Goal: Task Accomplishment & Management: Use online tool/utility

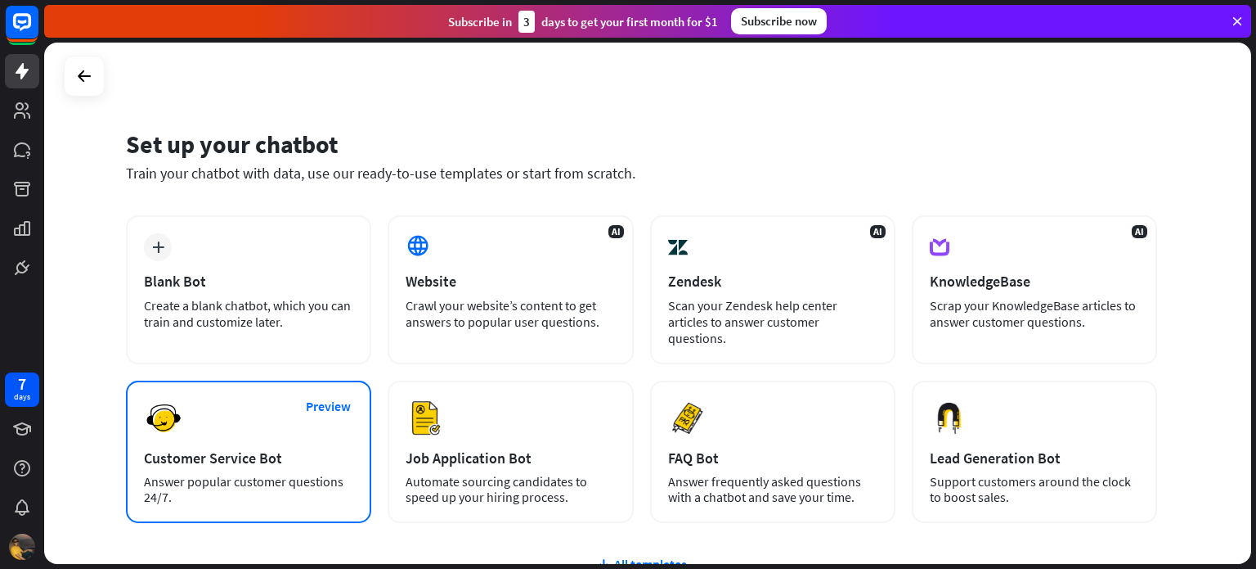
click at [249, 407] on div "Preview Customer Service Bot Answer popular customer questions 24/7." at bounding box center [248, 451] width 245 height 142
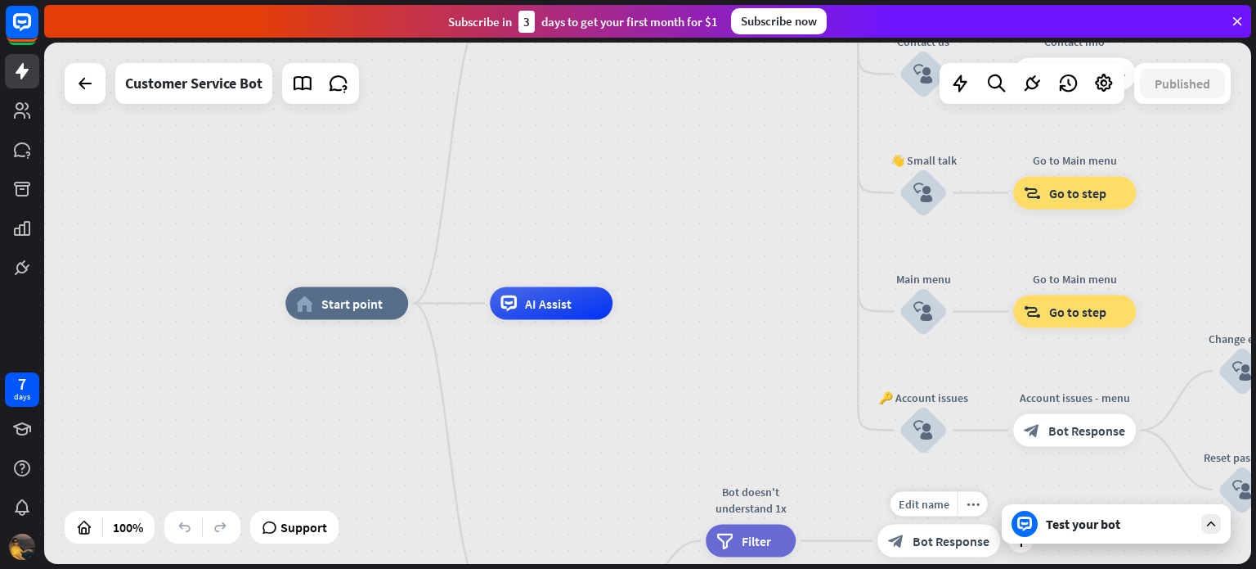
click at [955, 546] on span "Bot Response" at bounding box center [951, 541] width 77 height 16
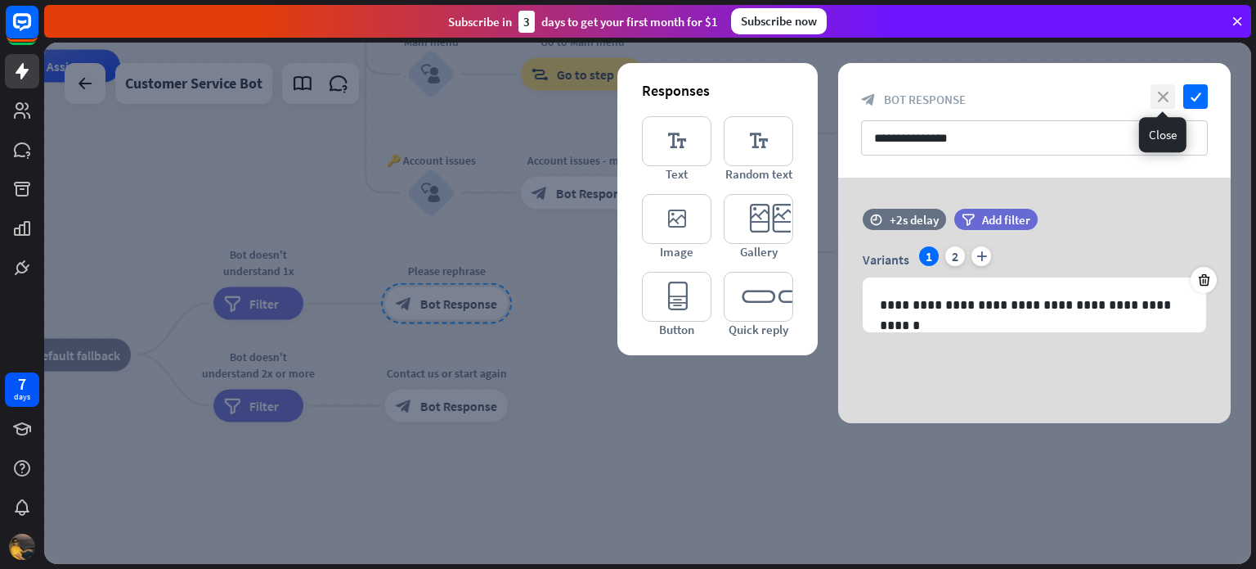
click at [1162, 94] on icon "close" at bounding box center [1163, 96] width 25 height 25
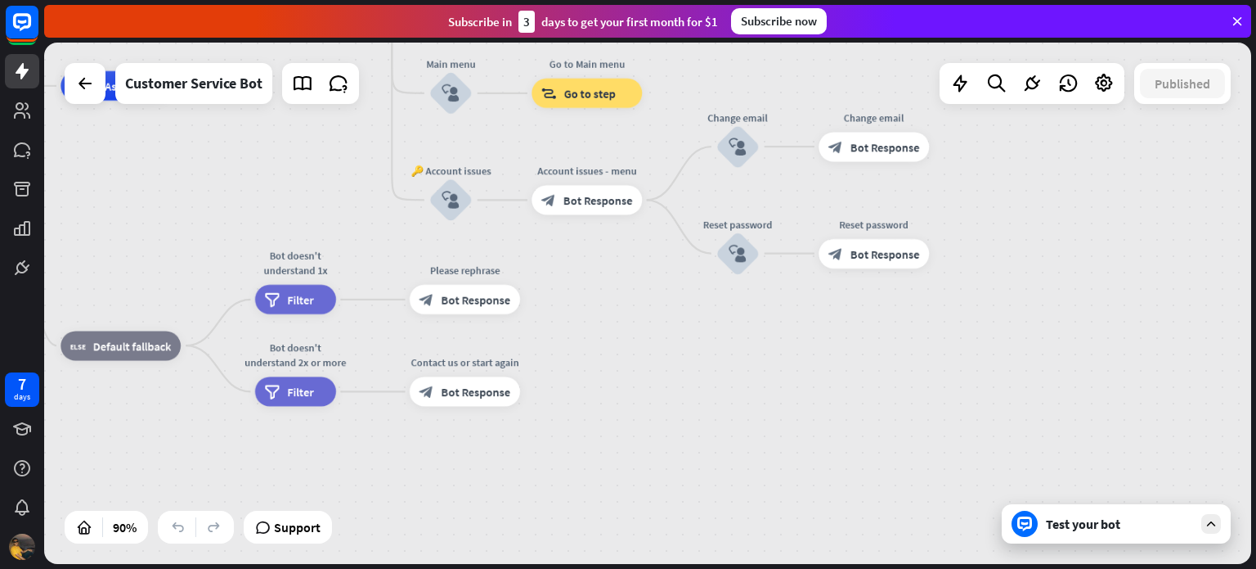
click at [1108, 523] on div "Test your bot" at bounding box center [1119, 523] width 147 height 16
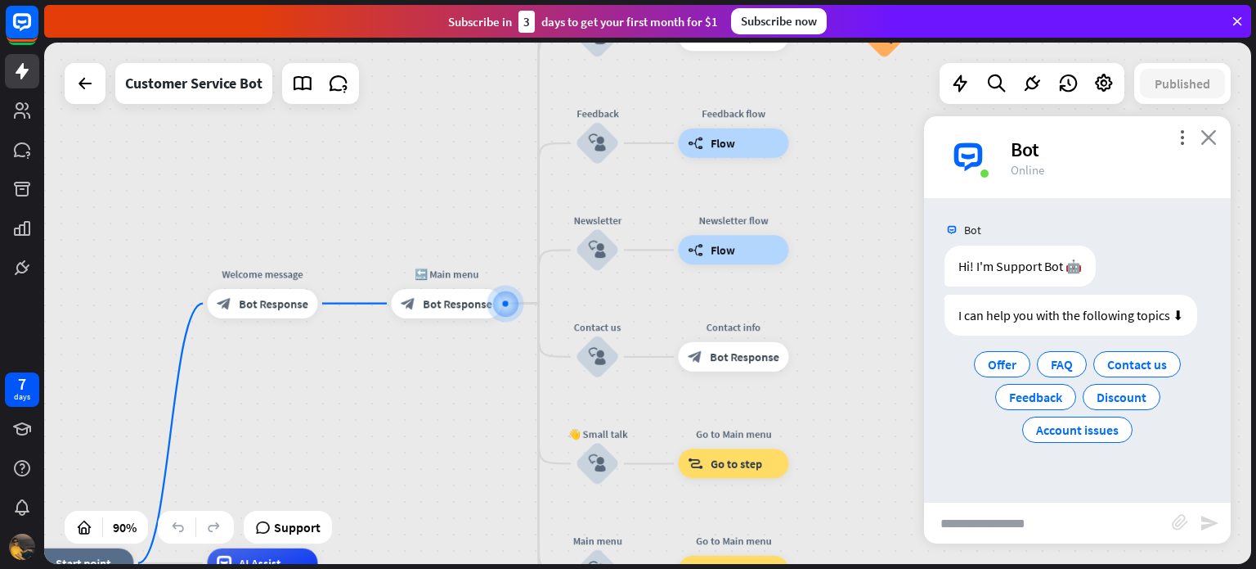
click at [1211, 137] on icon "close" at bounding box center [1209, 137] width 16 height 16
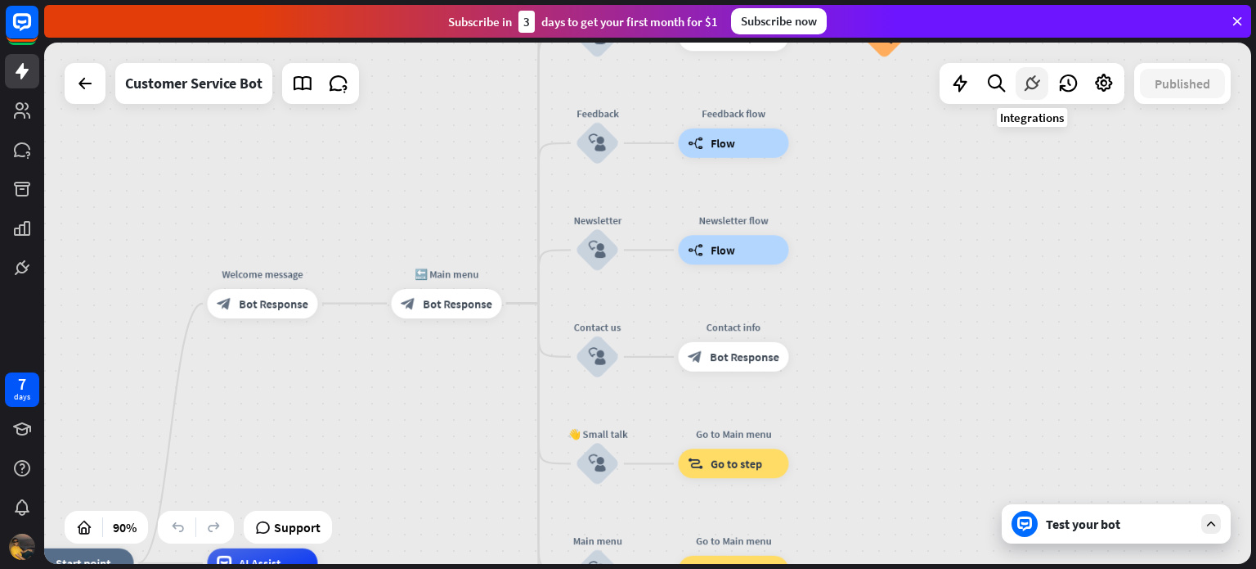
click at [1025, 82] on icon at bounding box center [1032, 83] width 21 height 21
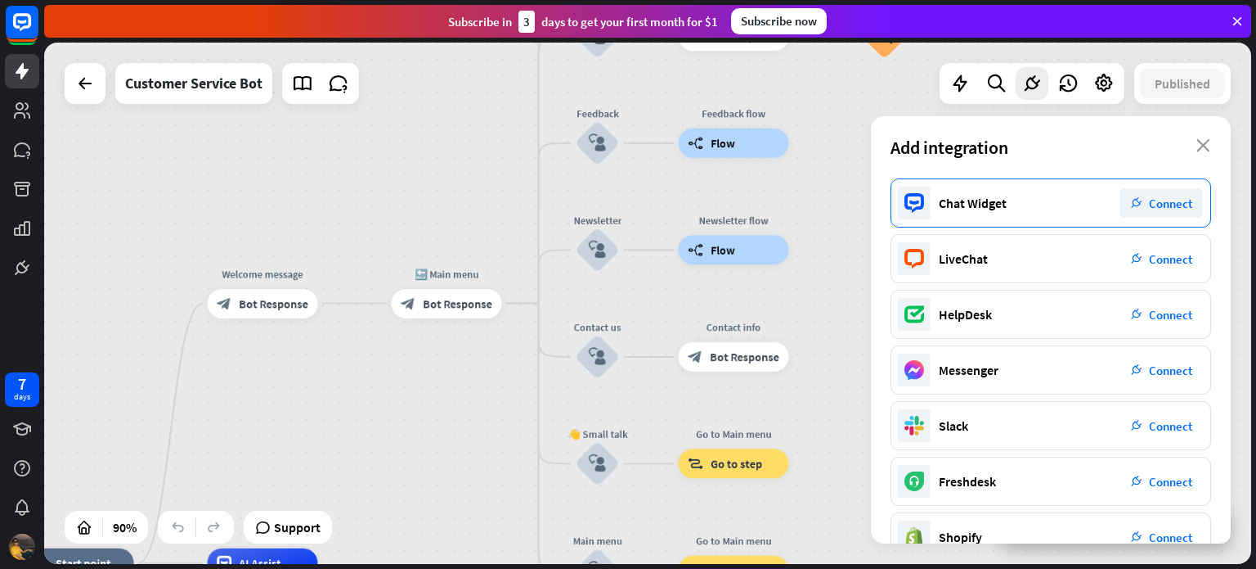
click at [1076, 205] on div "Chat Widget plug_integration Connect" at bounding box center [1051, 202] width 321 height 49
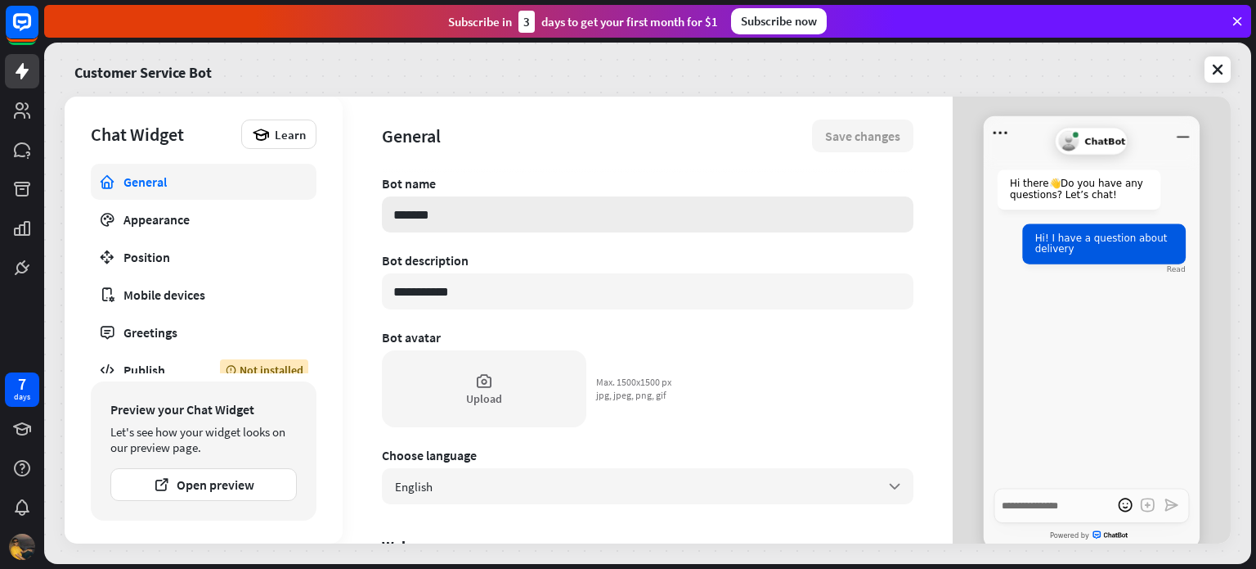
click at [499, 214] on input "*******" at bounding box center [648, 214] width 532 height 36
click at [514, 297] on input "**********" at bounding box center [648, 291] width 532 height 36
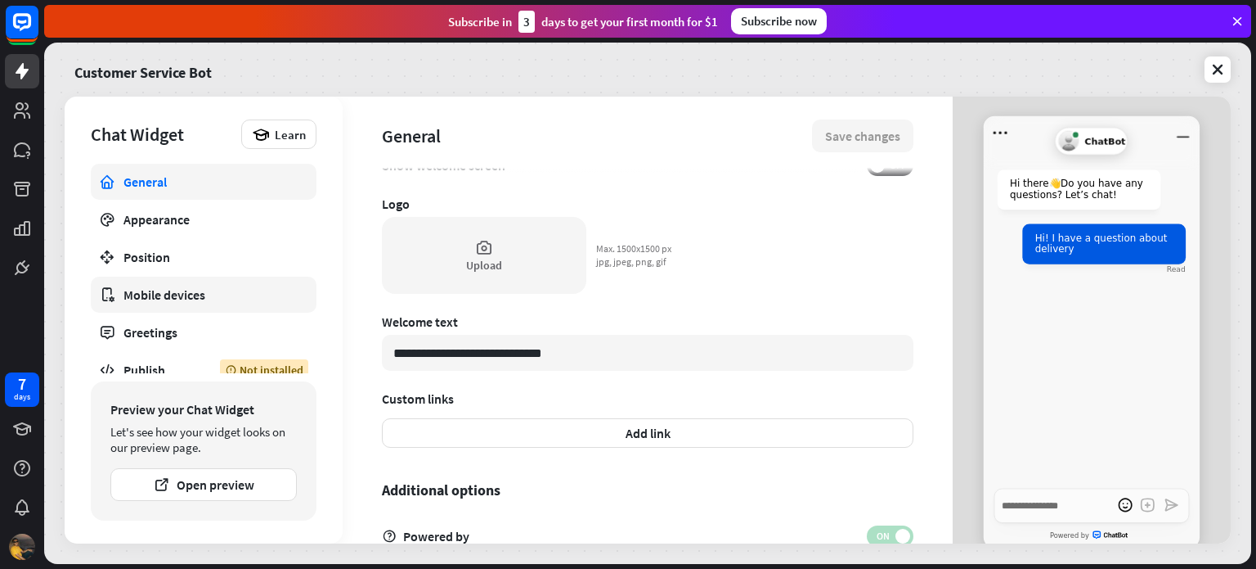
scroll to position [14, 0]
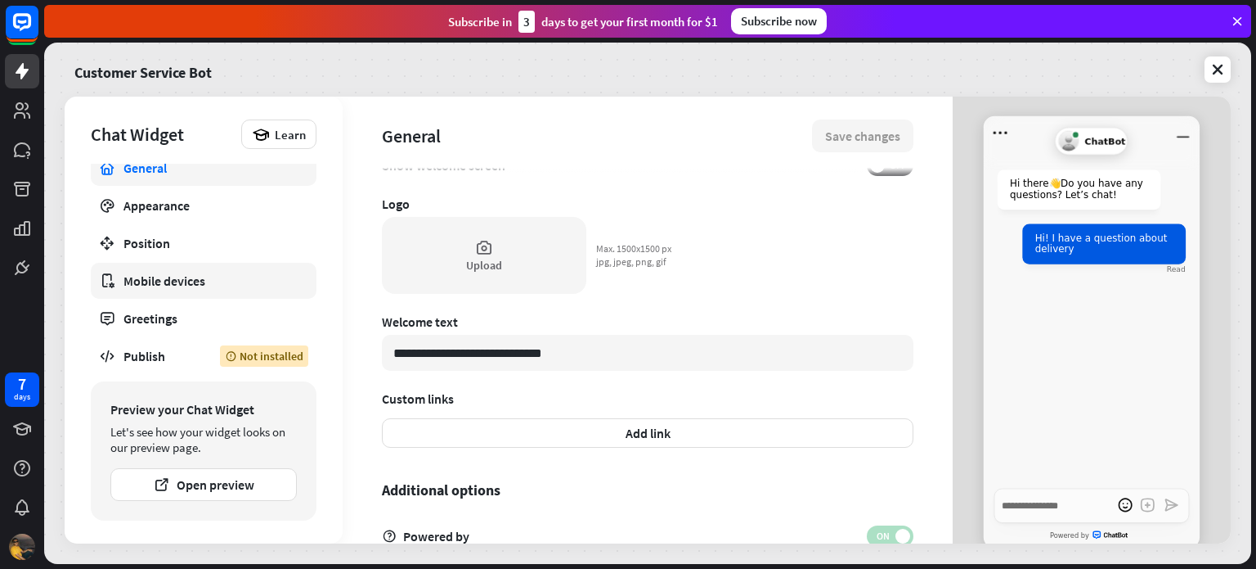
click at [209, 285] on div "Mobile devices" at bounding box center [204, 280] width 160 height 16
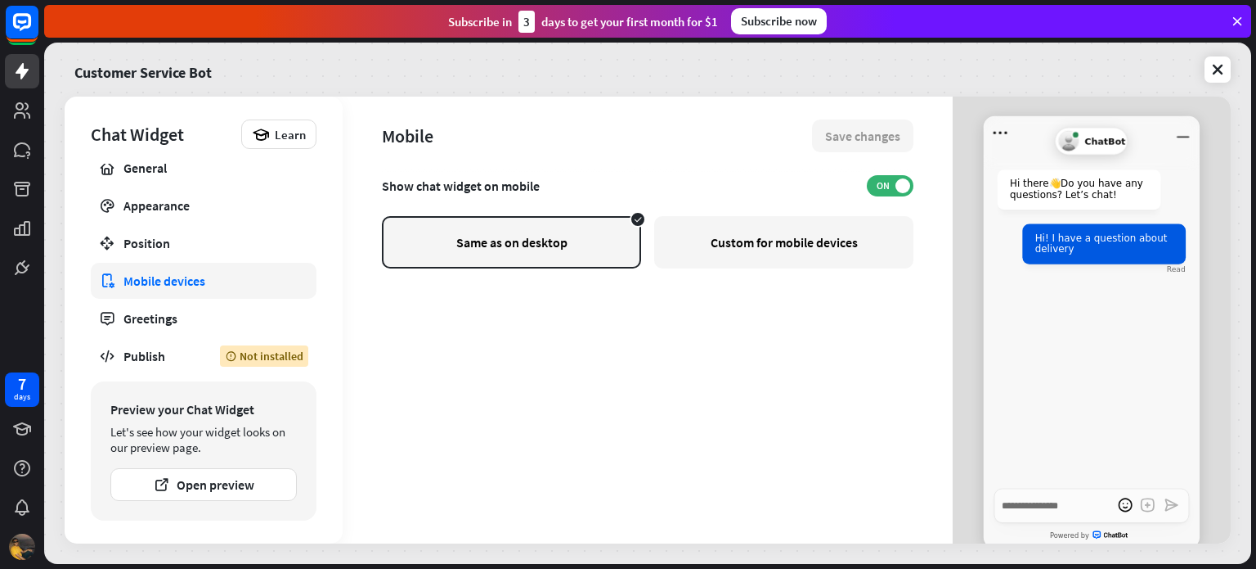
click at [729, 241] on div "Custom for mobile devices" at bounding box center [783, 242] width 259 height 52
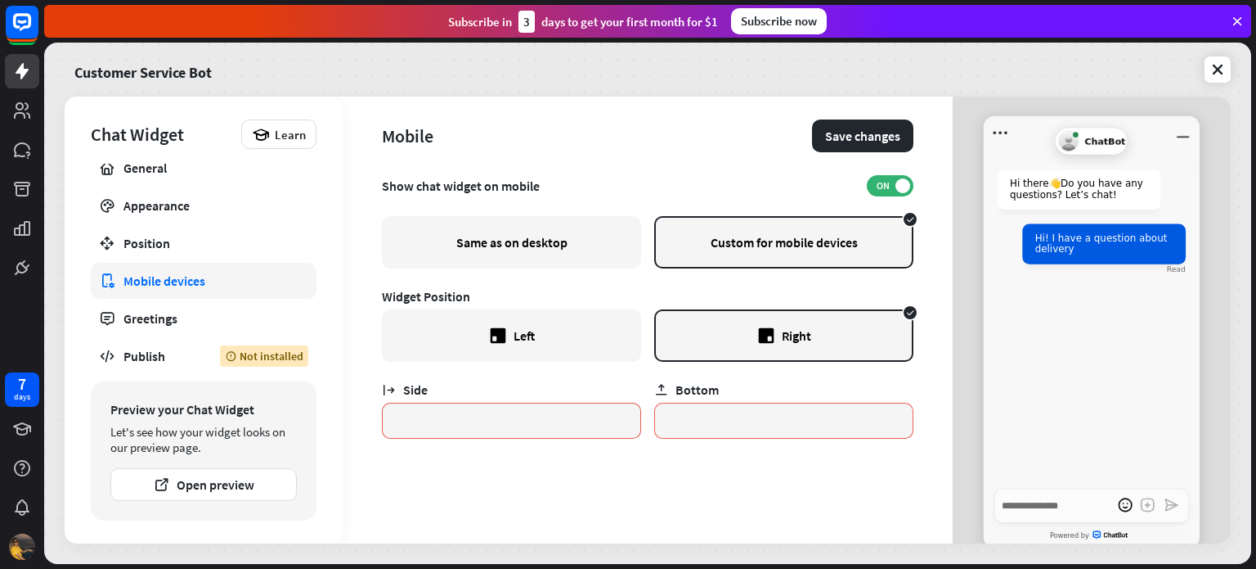
click at [564, 233] on div "Same as on desktop" at bounding box center [511, 242] width 259 height 52
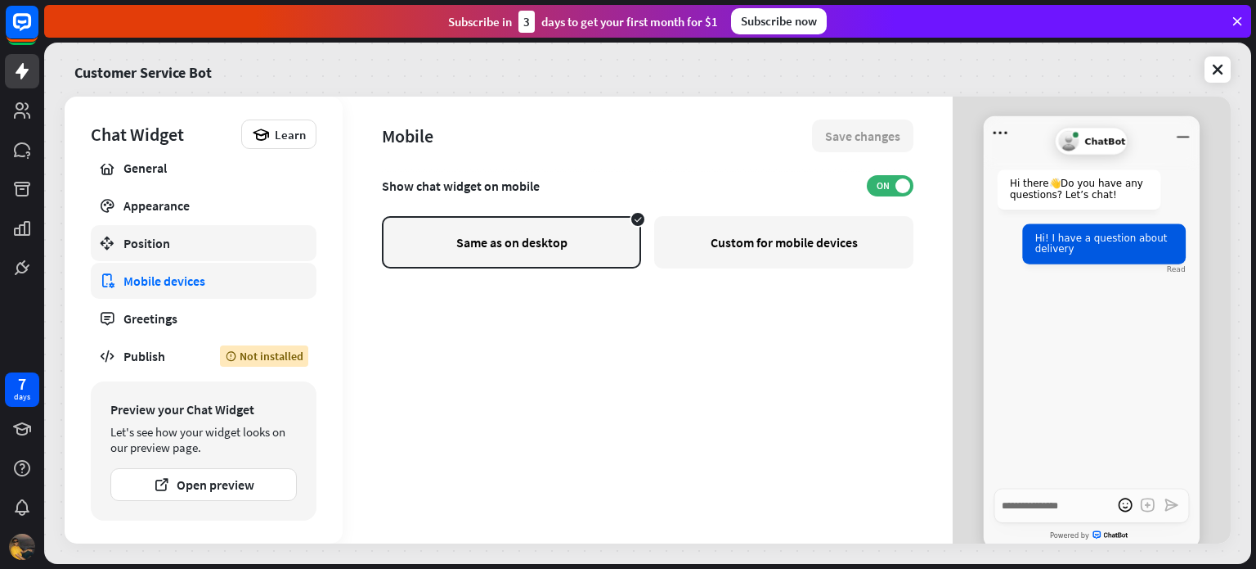
click at [160, 252] on link "Position" at bounding box center [204, 243] width 226 height 36
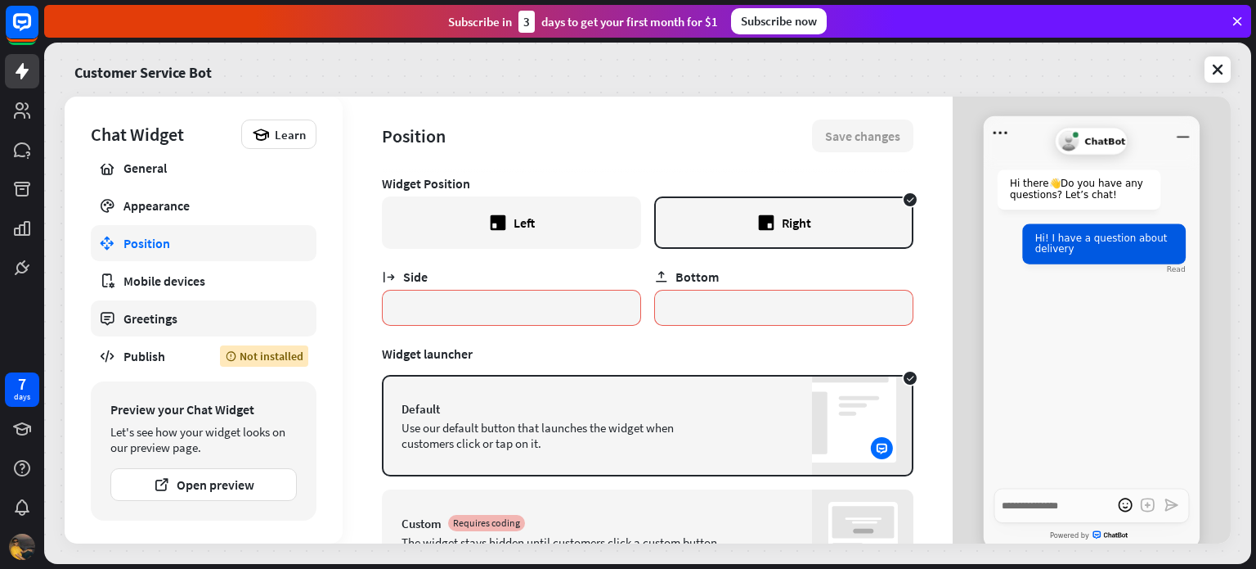
click at [149, 320] on div "Greetings" at bounding box center [204, 318] width 160 height 16
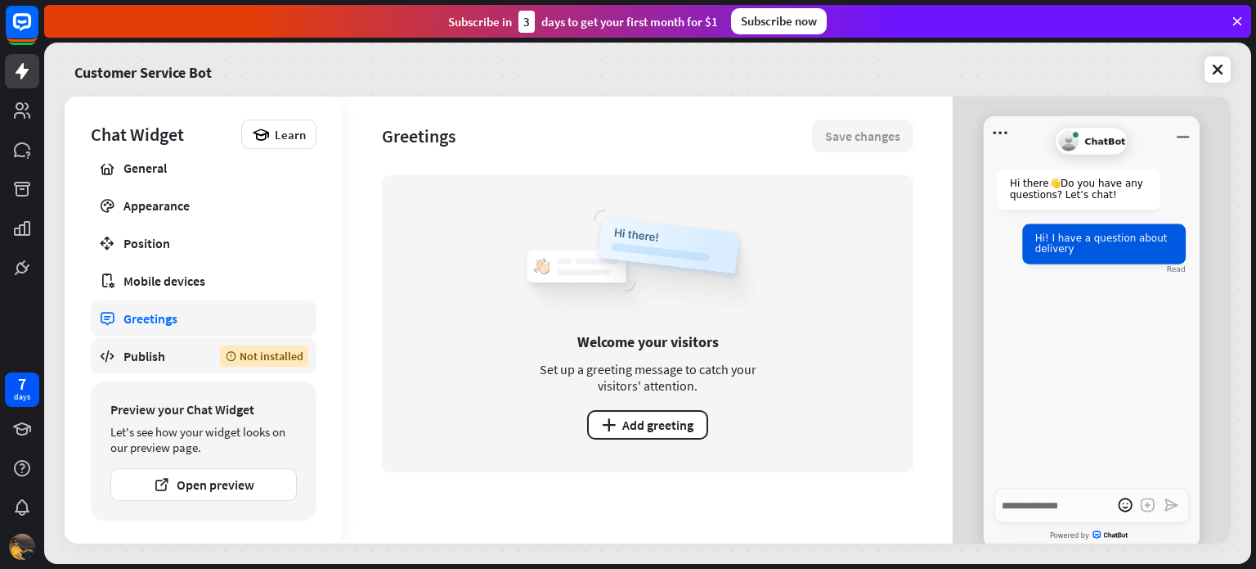
click at [154, 356] on div "Publish" at bounding box center [160, 356] width 72 height 16
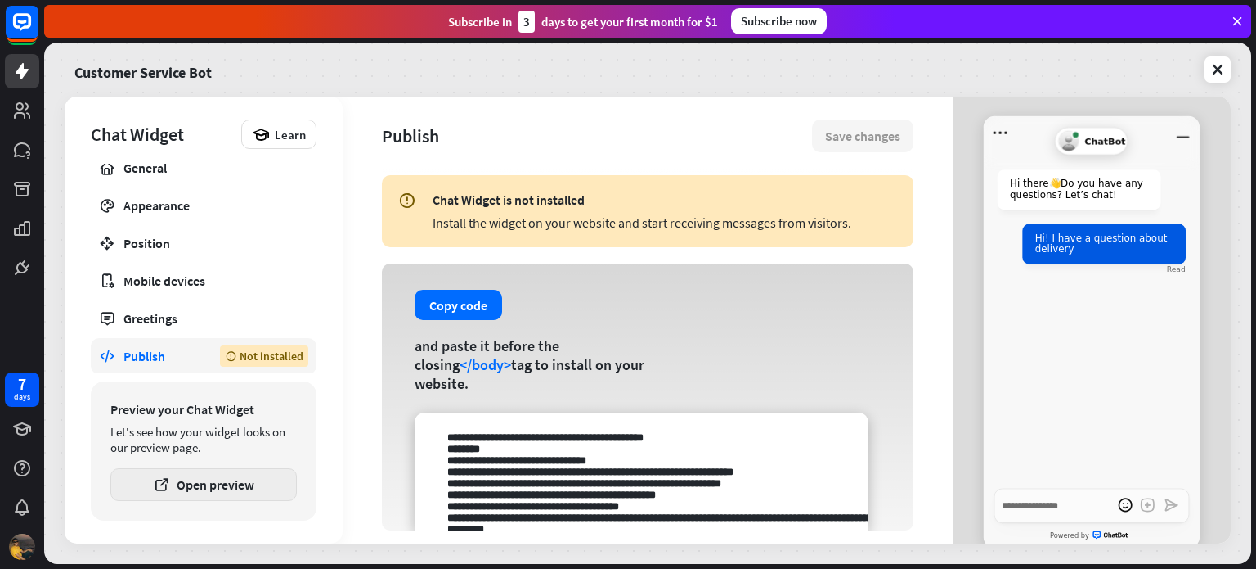
click at [213, 483] on button "Open preview" at bounding box center [203, 484] width 187 height 33
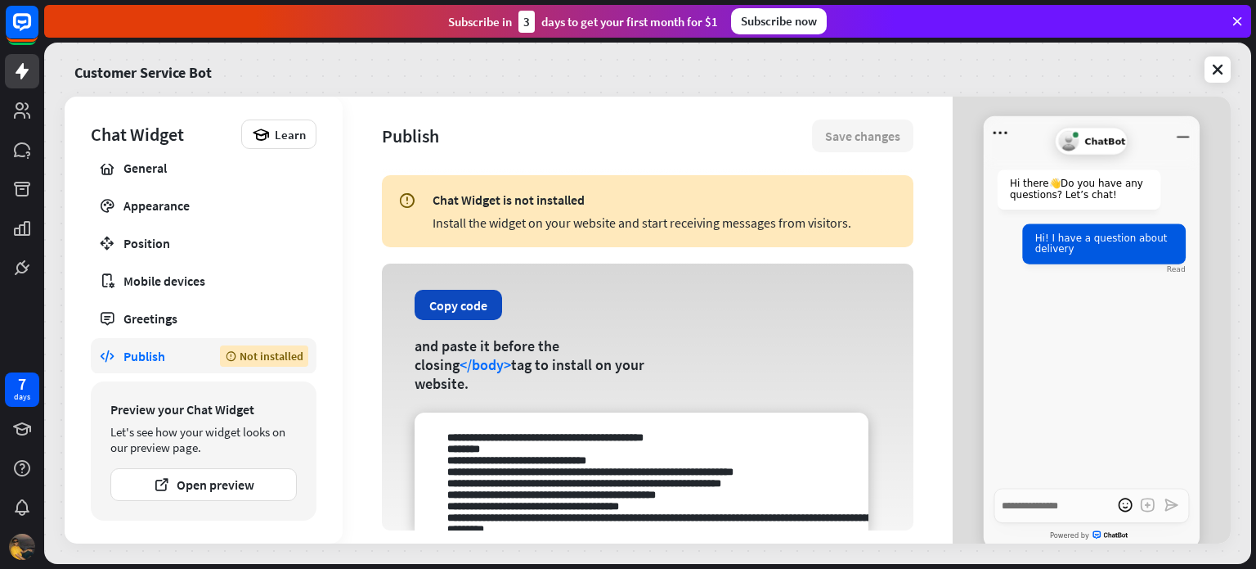
click at [465, 317] on button "Copy code" at bounding box center [459, 305] width 88 height 30
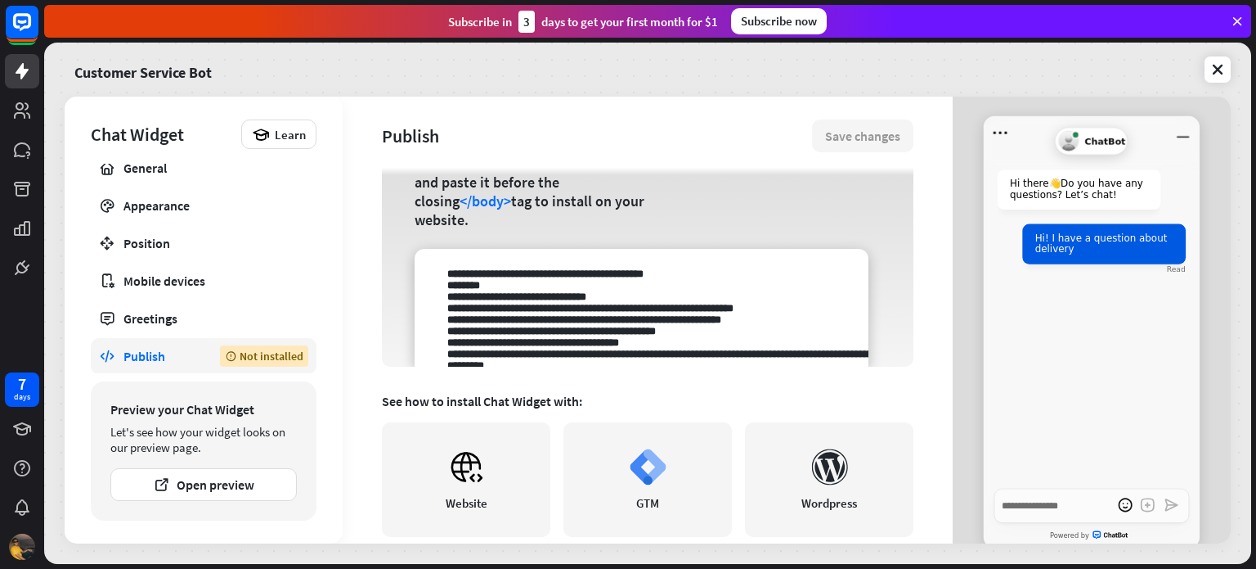
click at [713, 277] on textarea at bounding box center [642, 308] width 454 height 118
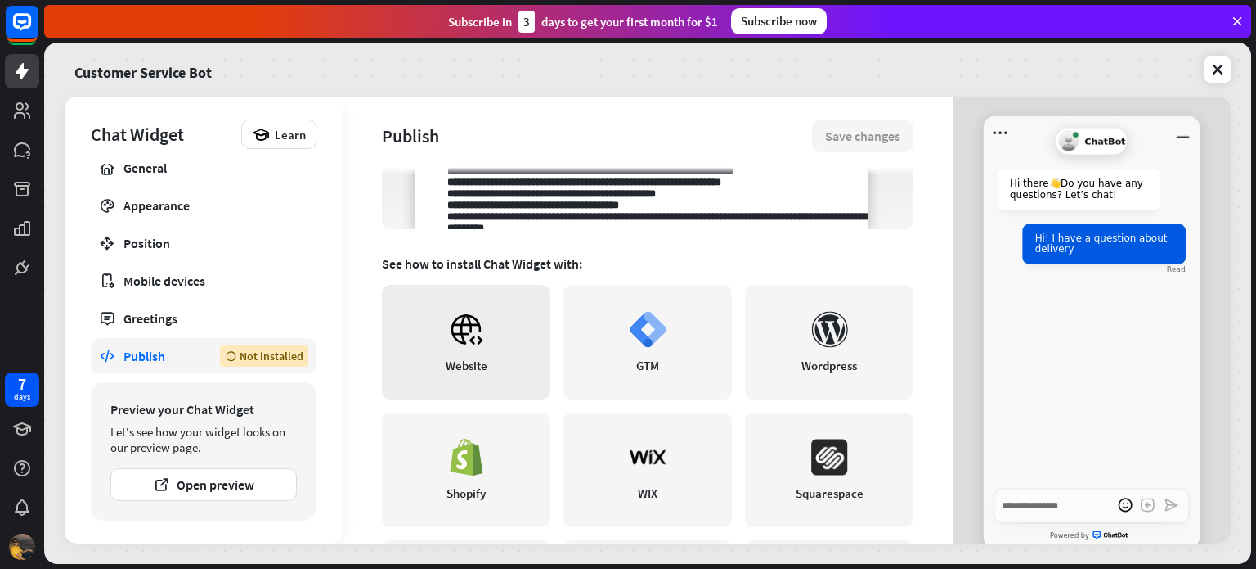
scroll to position [200, 0]
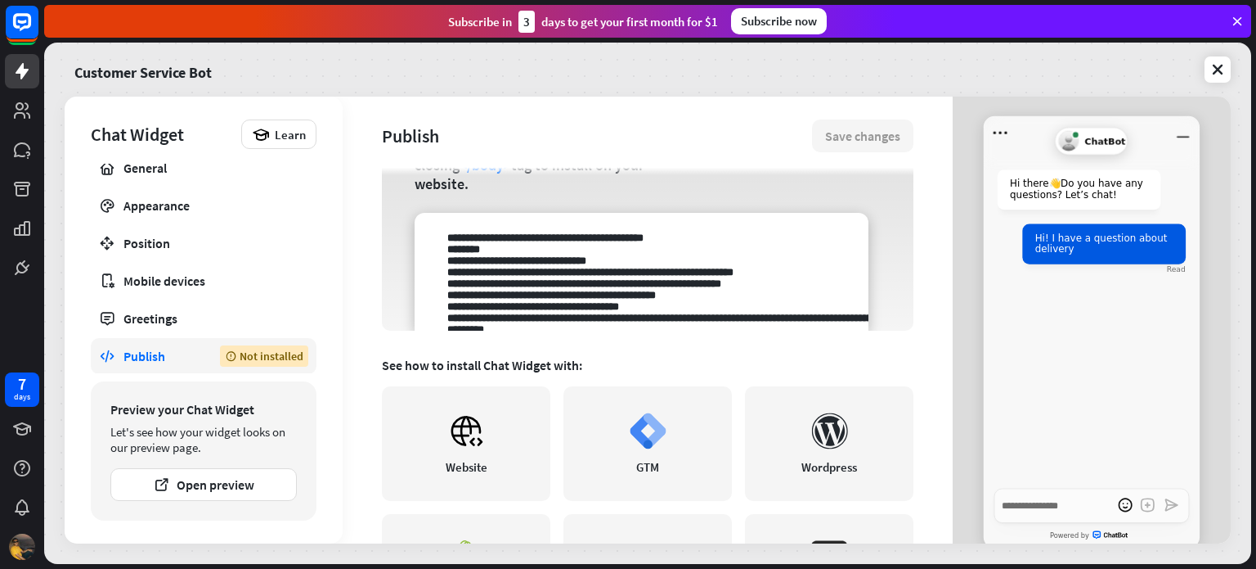
click at [612, 258] on textarea at bounding box center [642, 272] width 454 height 118
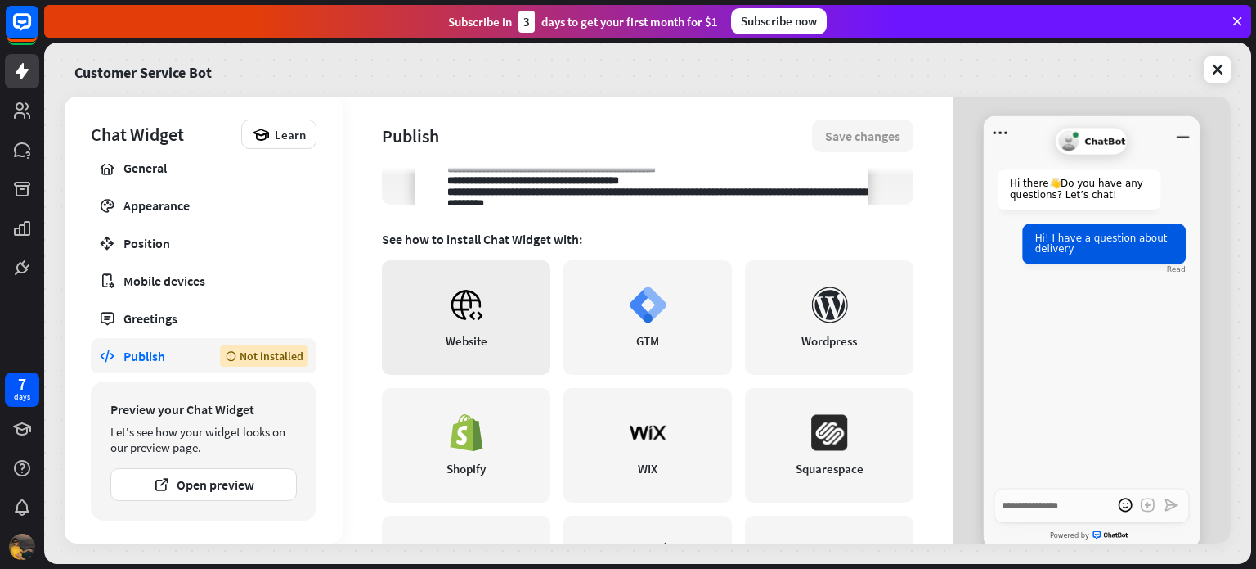
scroll to position [327, 0]
click at [473, 312] on icon at bounding box center [466, 303] width 37 height 37
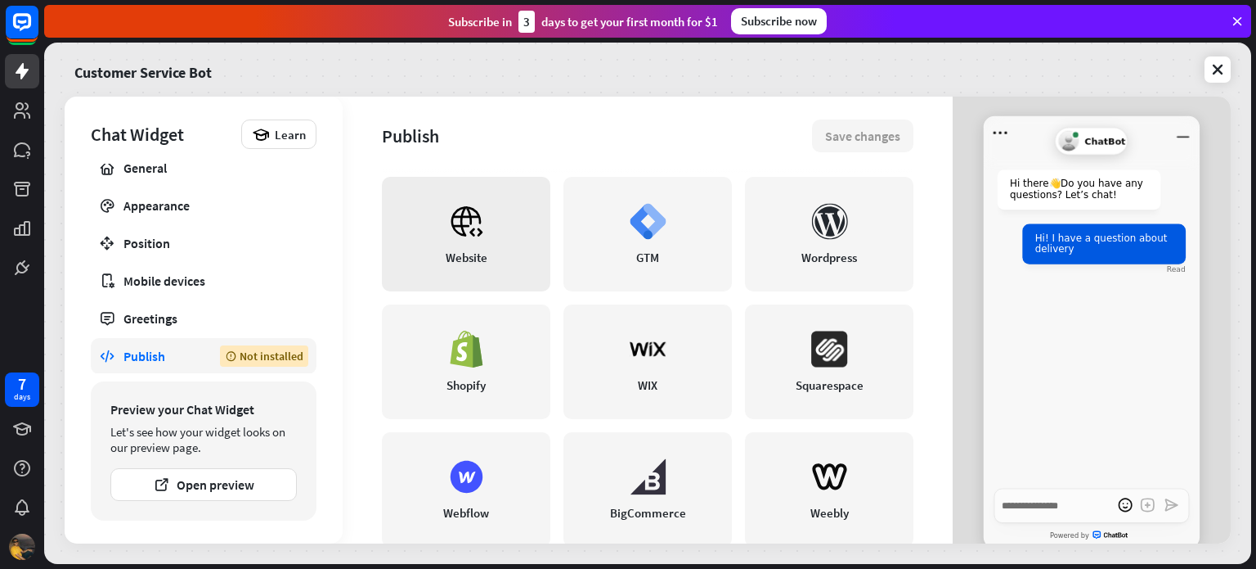
scroll to position [445, 0]
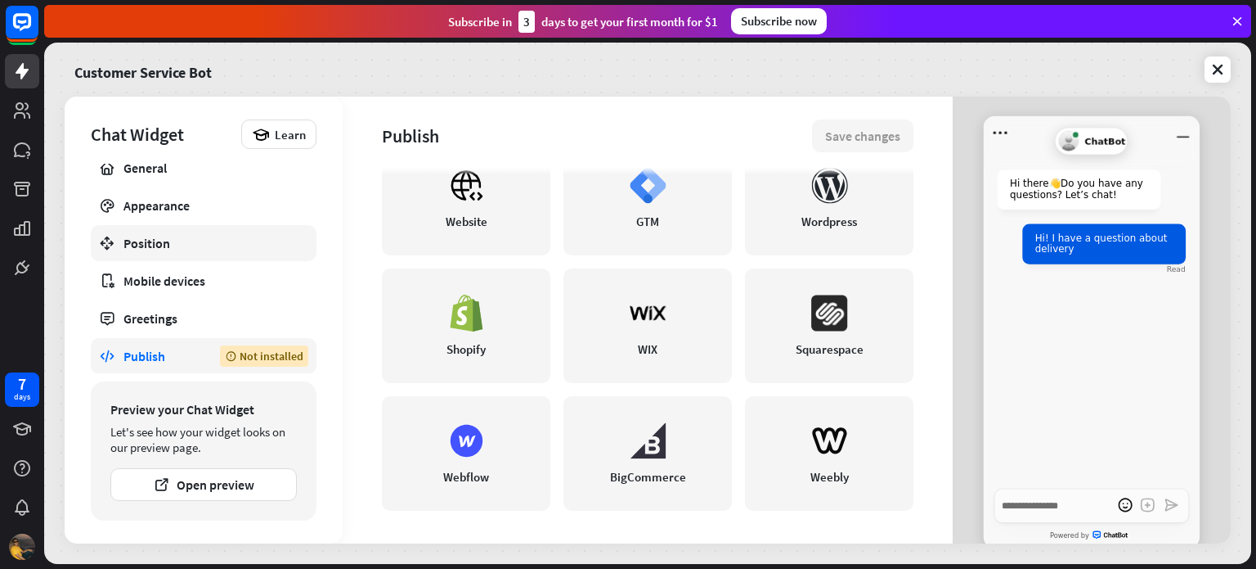
click at [183, 247] on div "Position" at bounding box center [204, 243] width 160 height 16
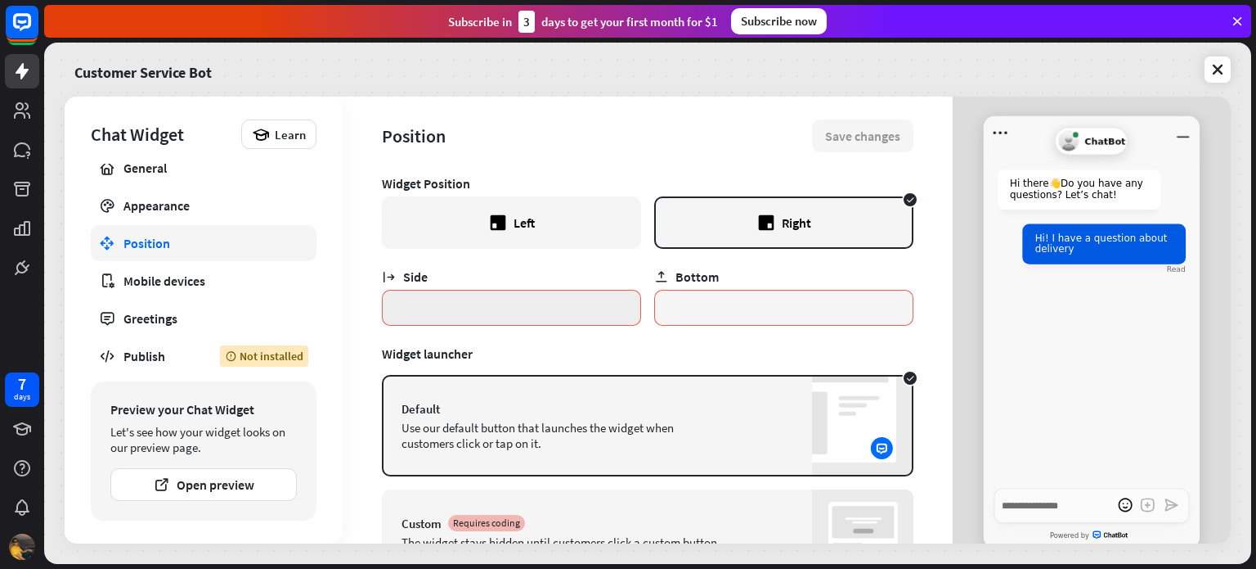
scroll to position [82, 0]
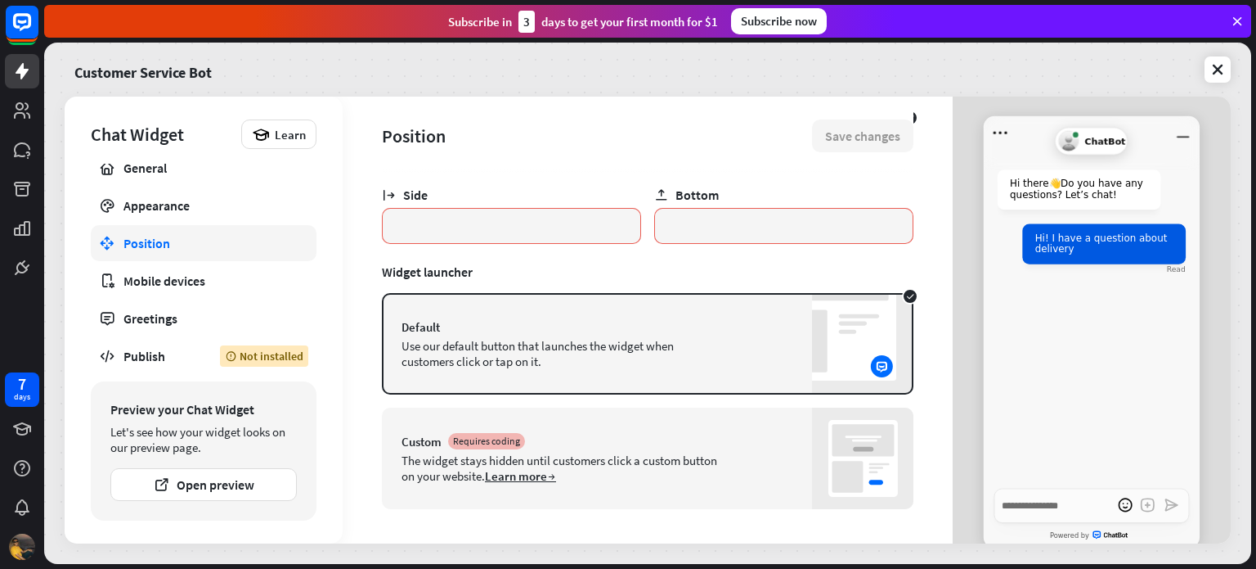
click at [711, 454] on div "The widget stays hidden until customers click a custom button on your website. …" at bounding box center [562, 467] width 320 height 31
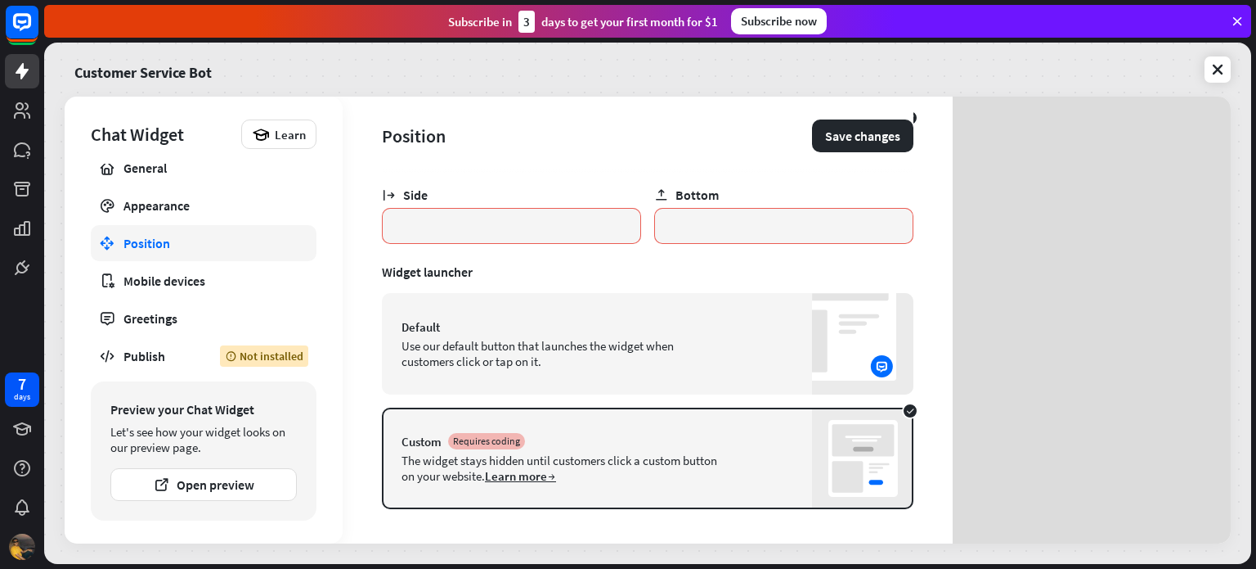
type textarea "*"
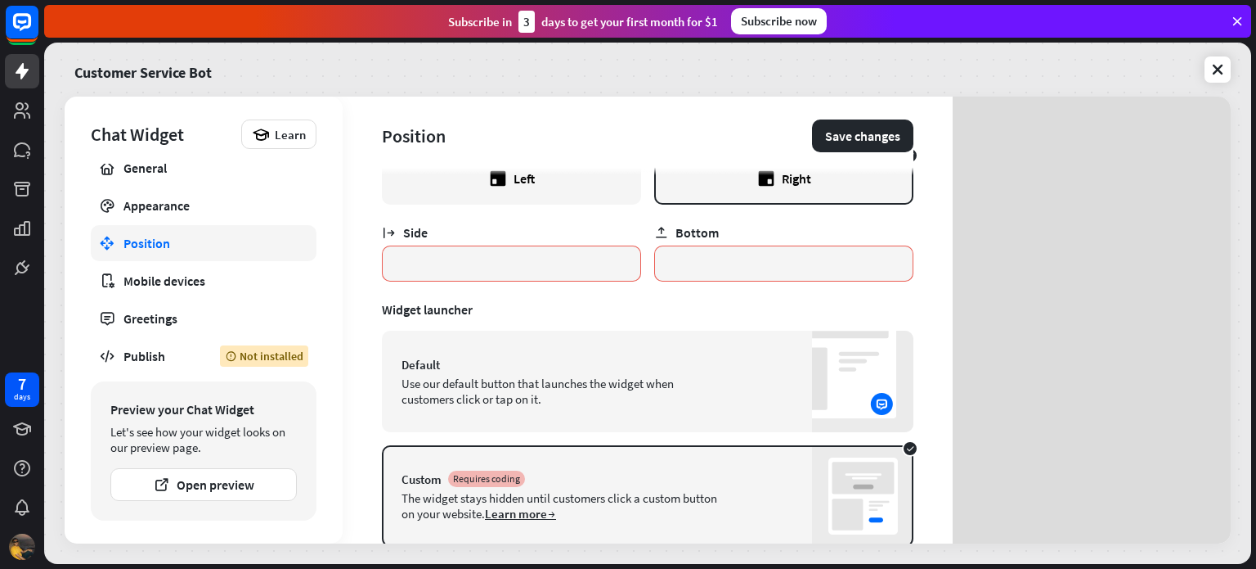
scroll to position [0, 0]
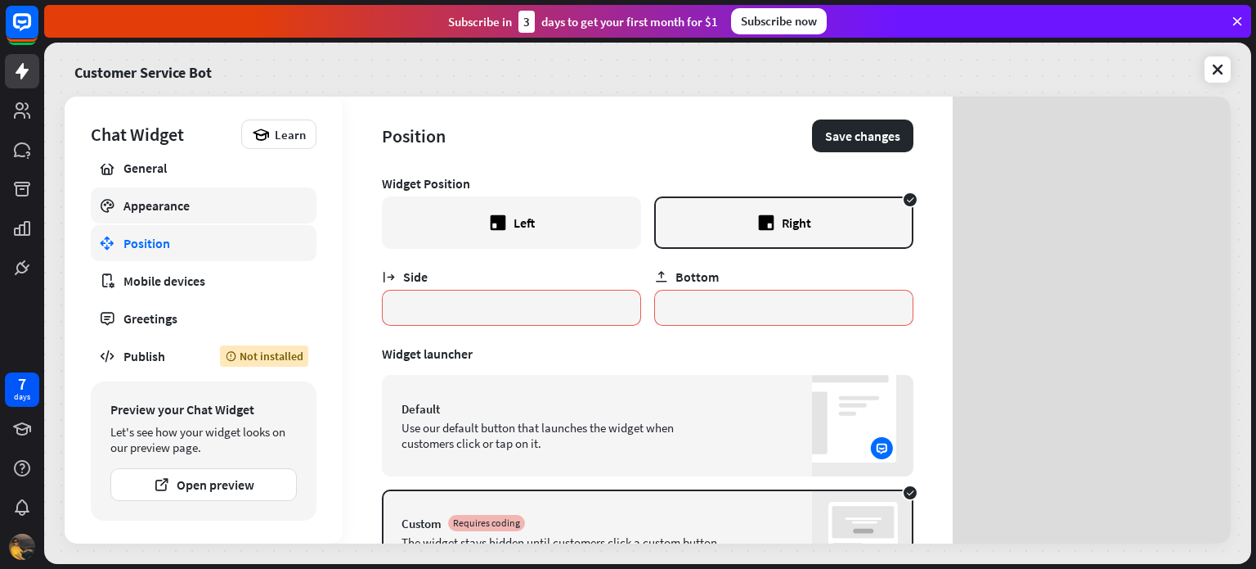
click at [151, 193] on link "Appearance" at bounding box center [204, 205] width 226 height 36
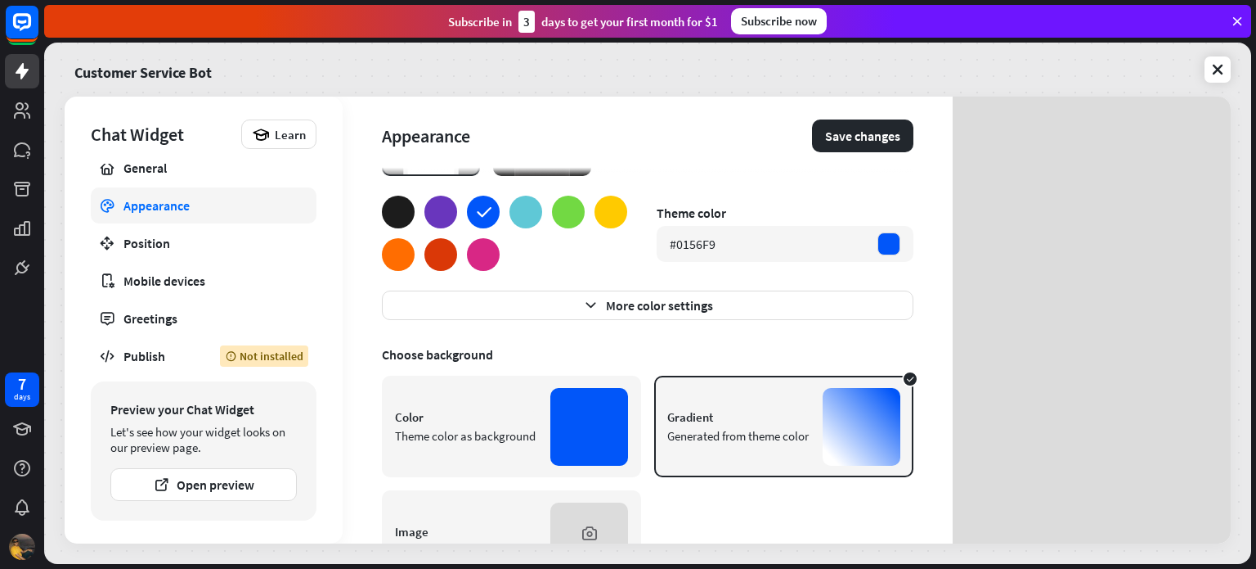
scroll to position [164, 0]
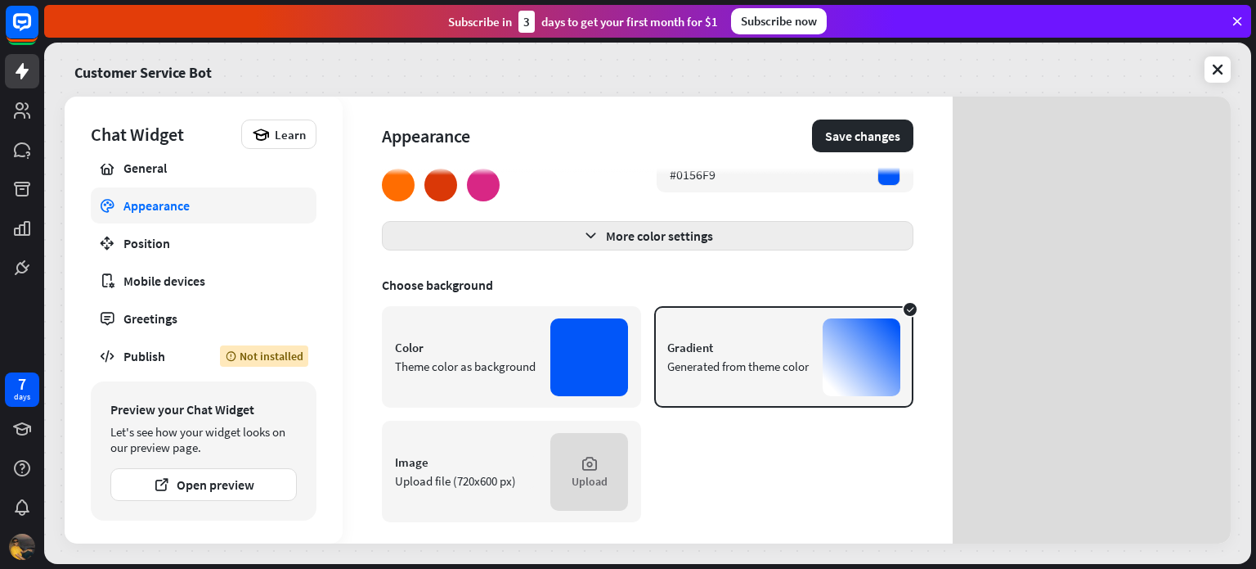
click at [593, 238] on icon "button" at bounding box center [590, 235] width 17 height 17
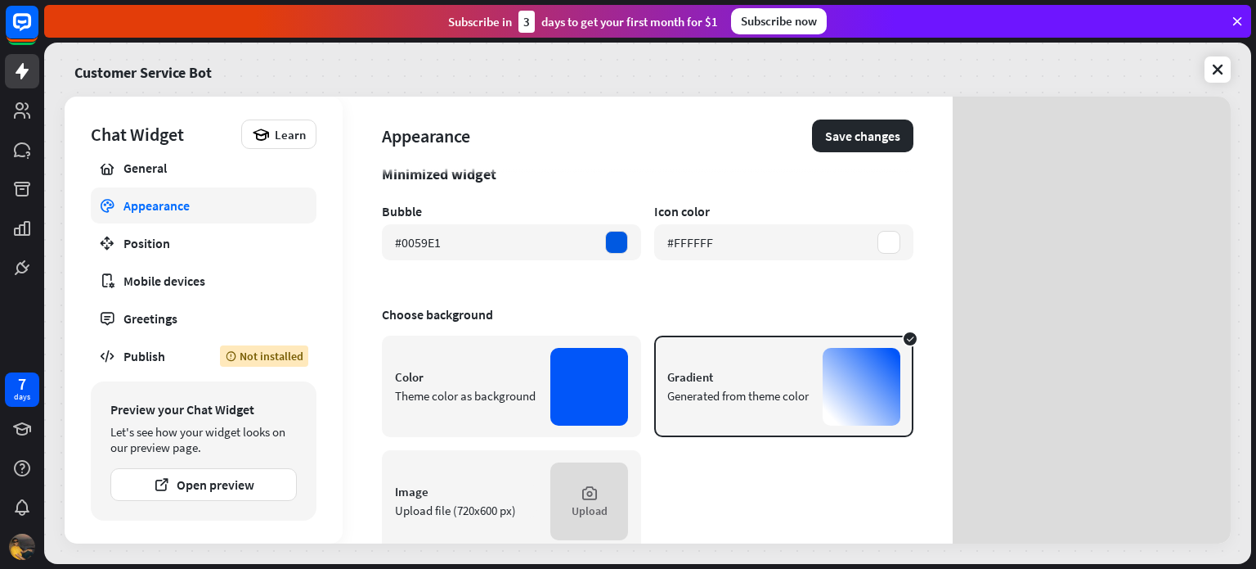
scroll to position [491, 0]
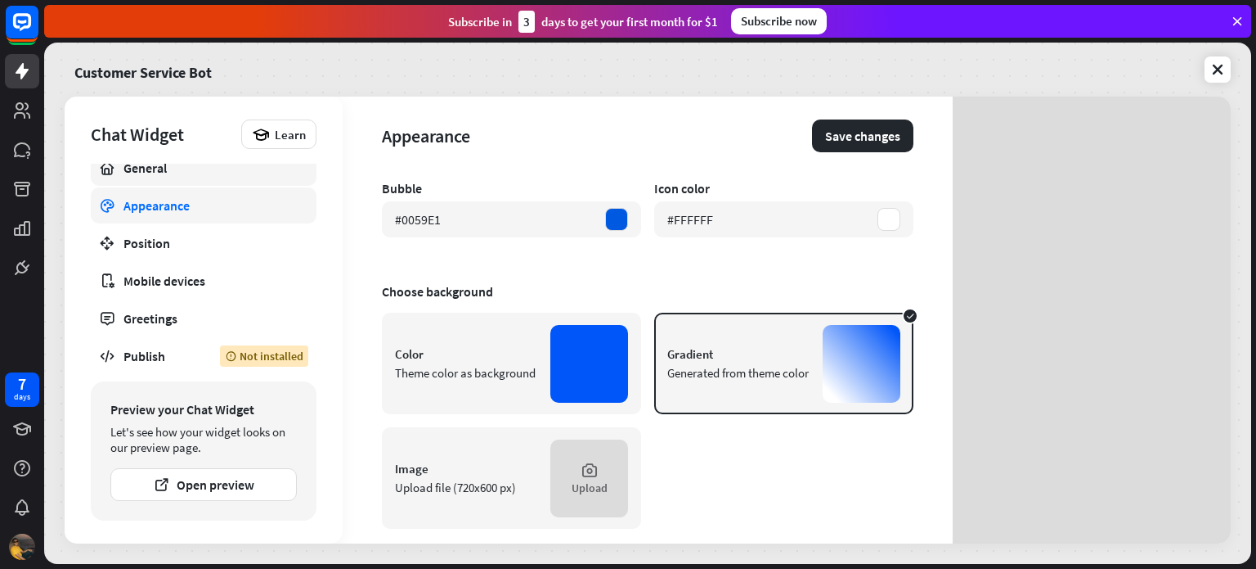
click at [164, 174] on div "General" at bounding box center [204, 168] width 160 height 16
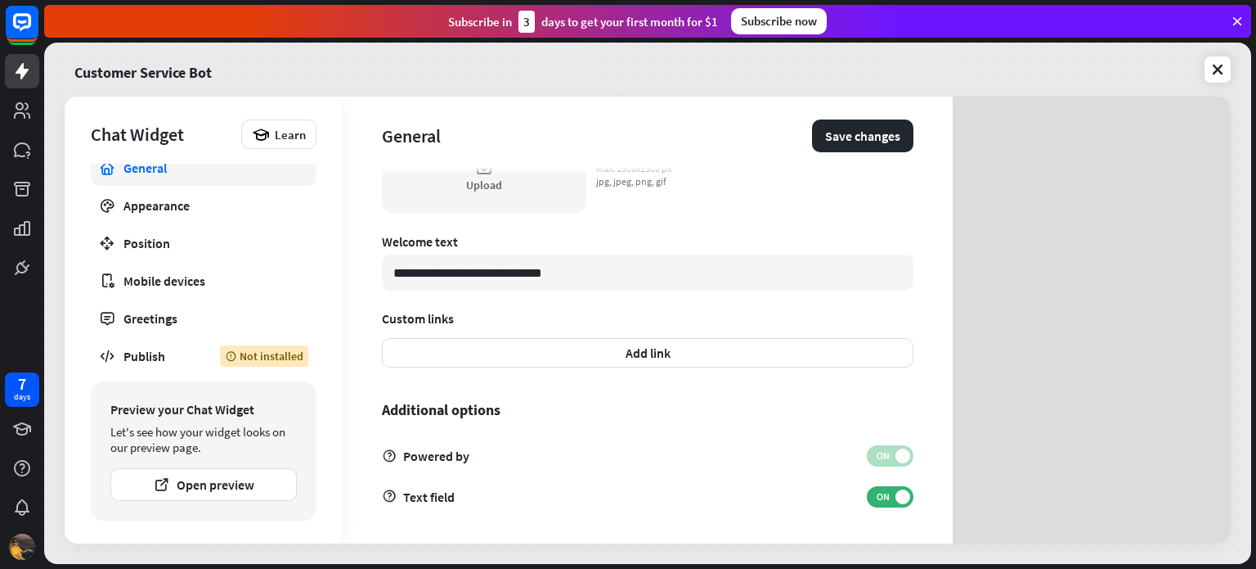
scroll to position [508, 0]
click at [128, 350] on div "Publish" at bounding box center [160, 356] width 72 height 16
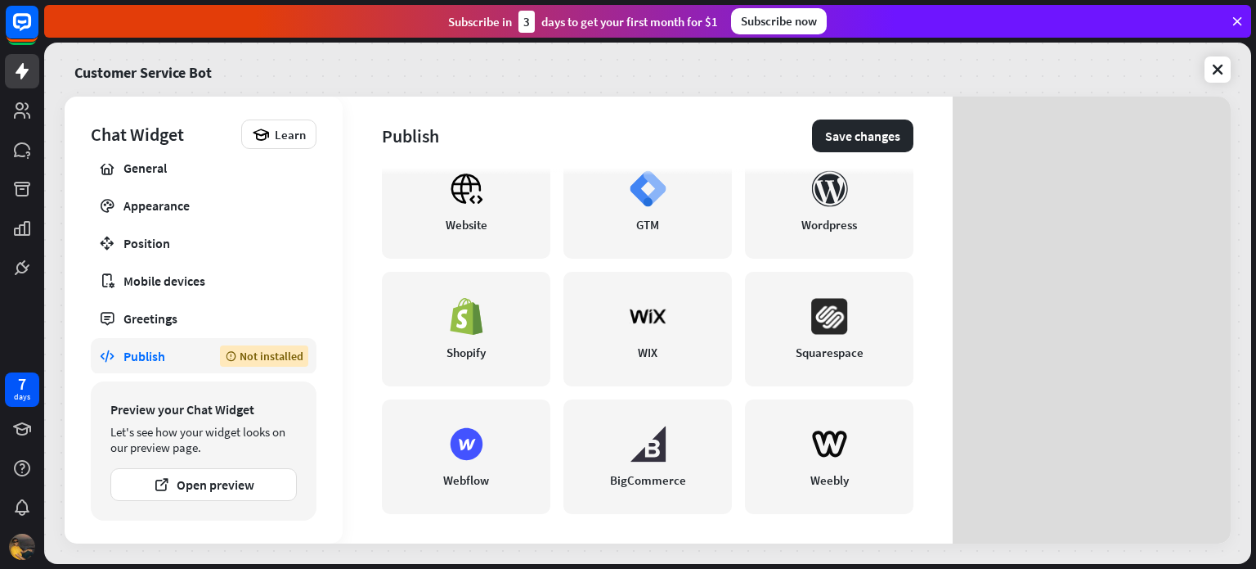
scroll to position [445, 0]
